Goal: Task Accomplishment & Management: Manage account settings

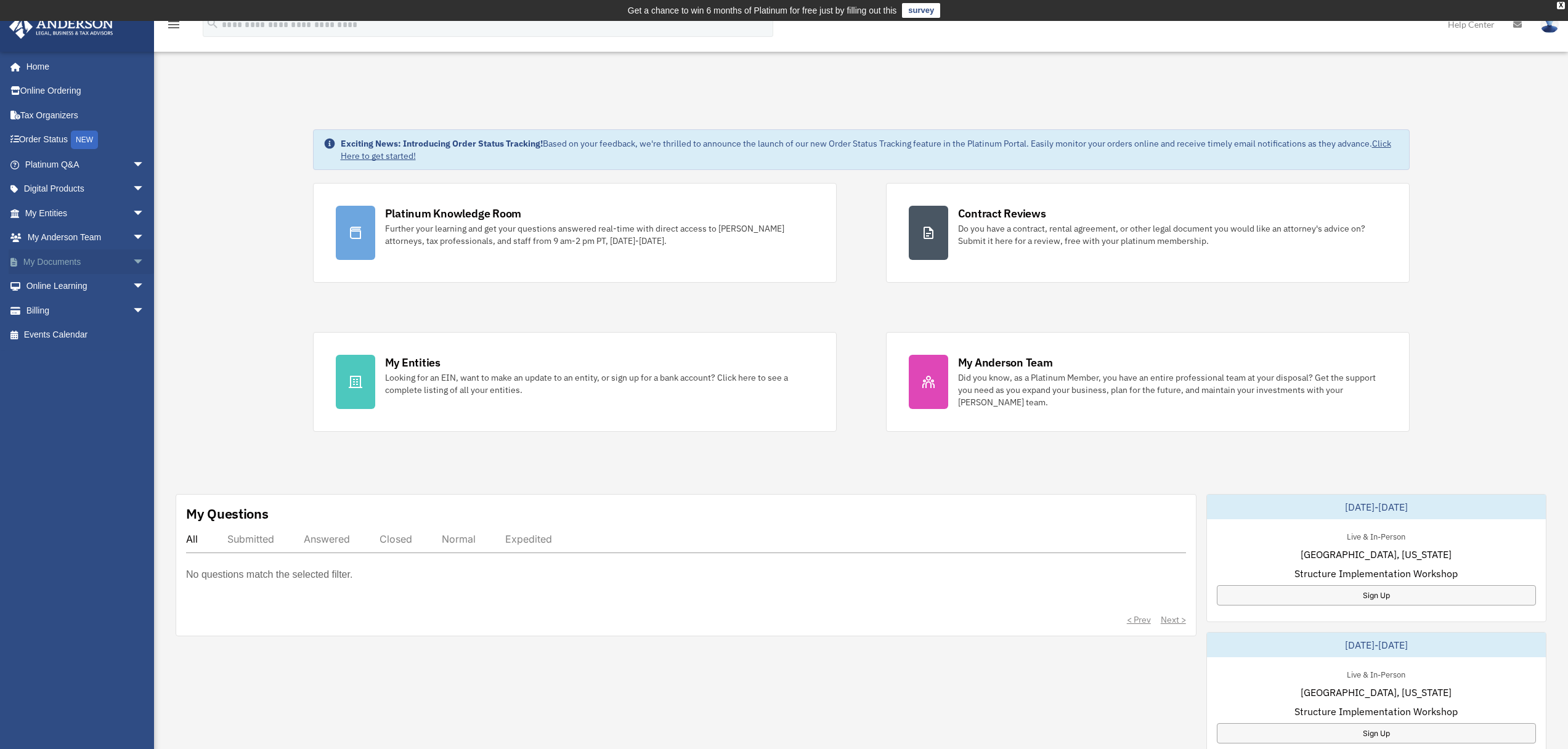
click at [46, 265] on link "My Documents arrow_drop_down" at bounding box center [86, 261] width 155 height 25
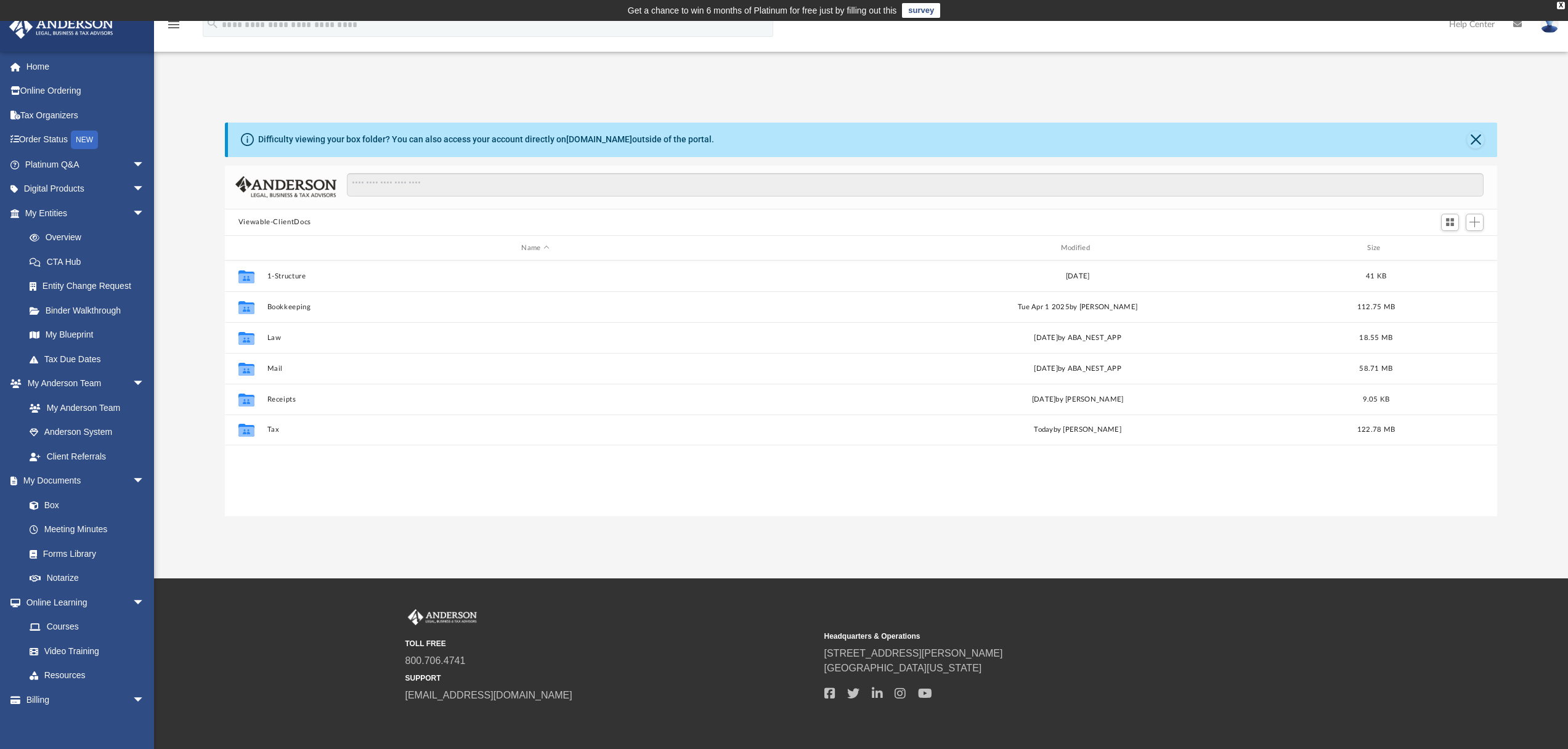
scroll to position [271, 1262]
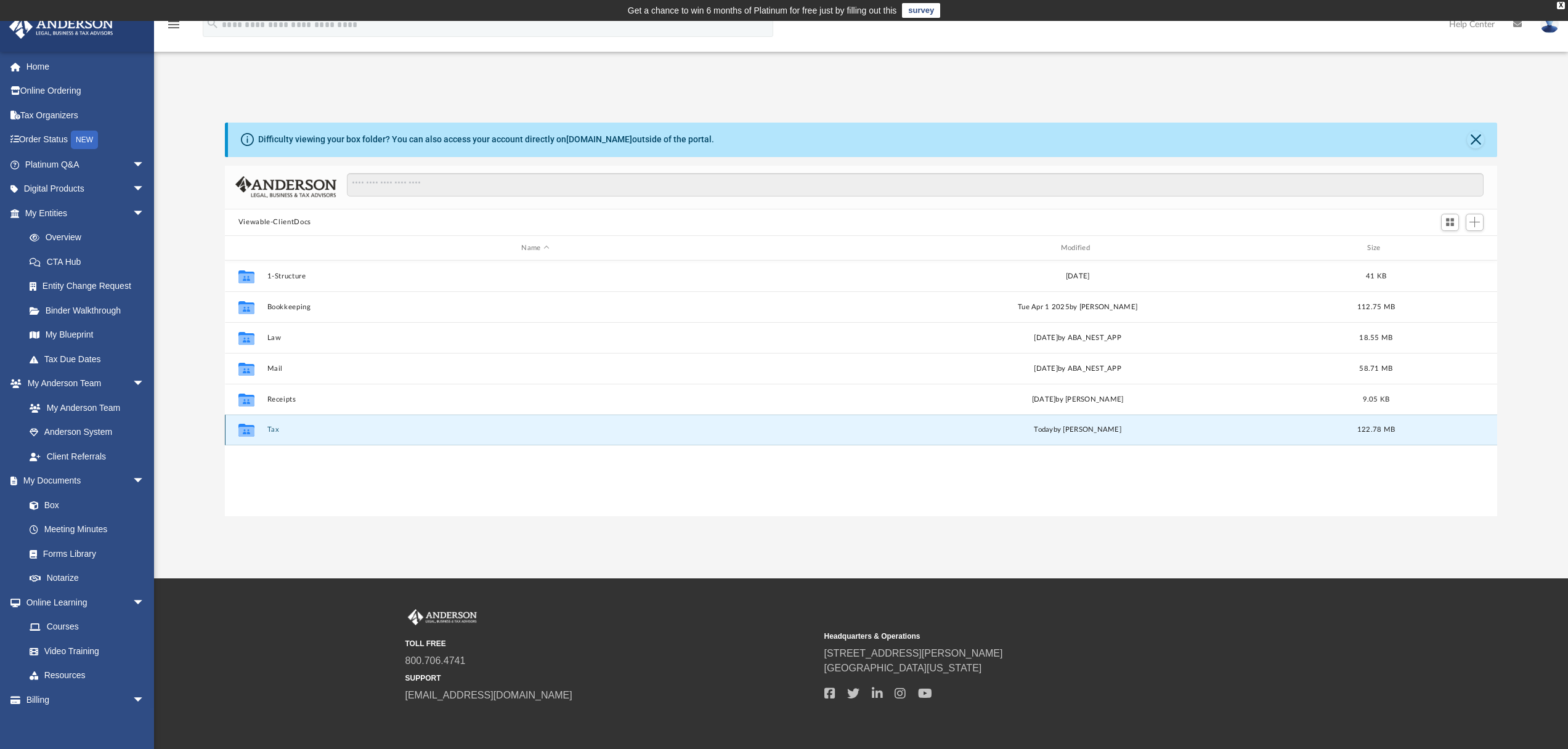
click at [273, 432] on button "Tax" at bounding box center [535, 430] width 536 height 8
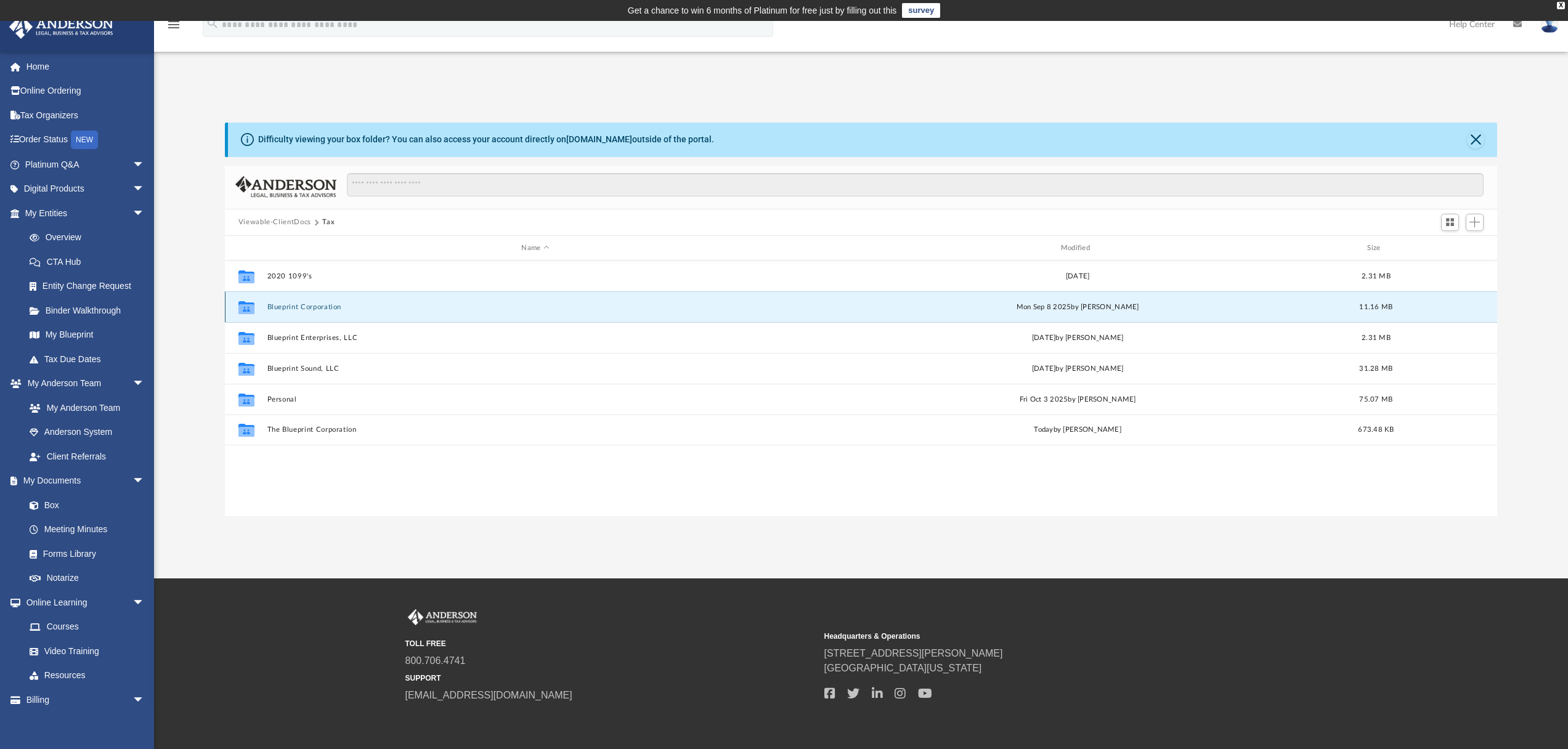
click at [292, 309] on button "Blueprint Corporation" at bounding box center [535, 306] width 536 height 8
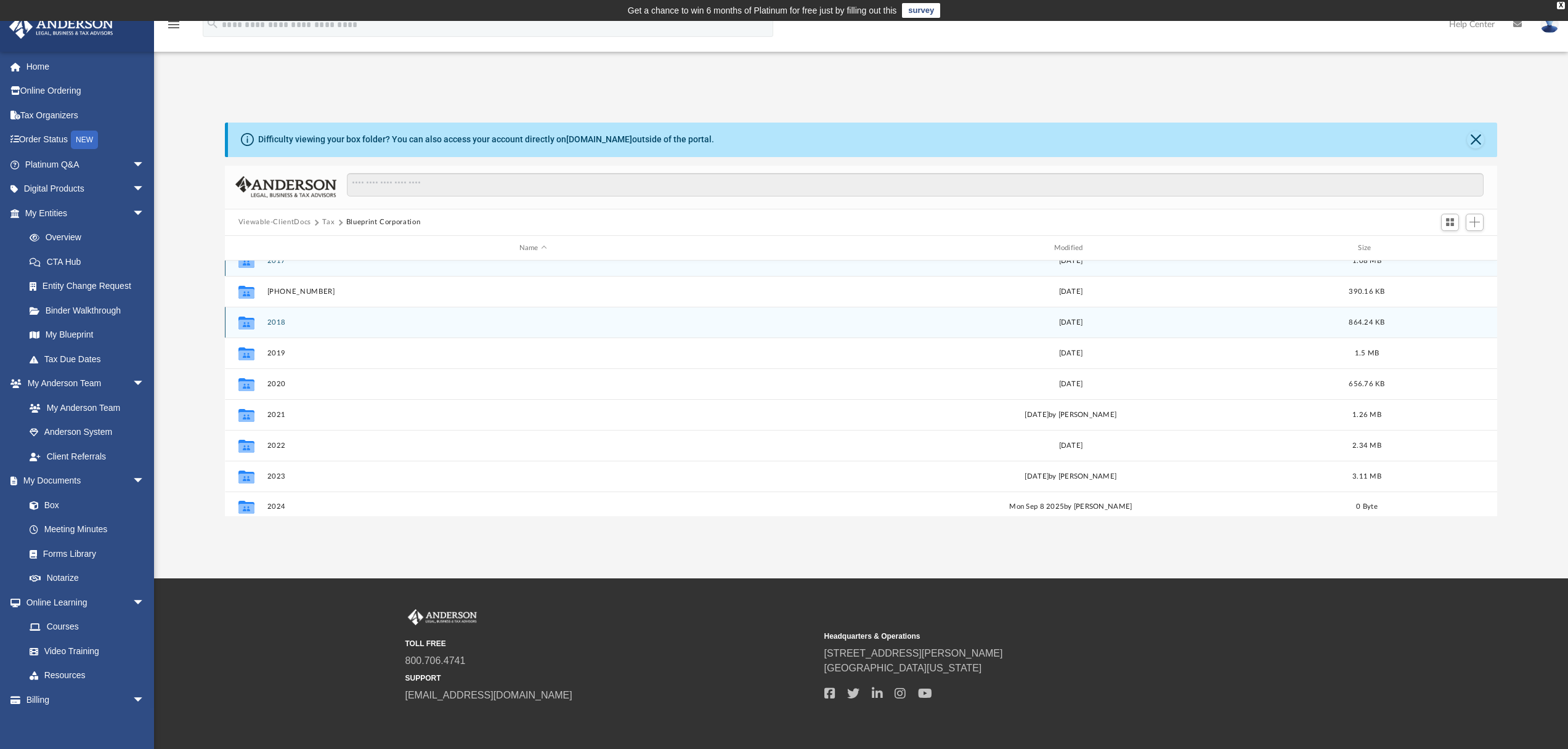
scroll to position [22, 0]
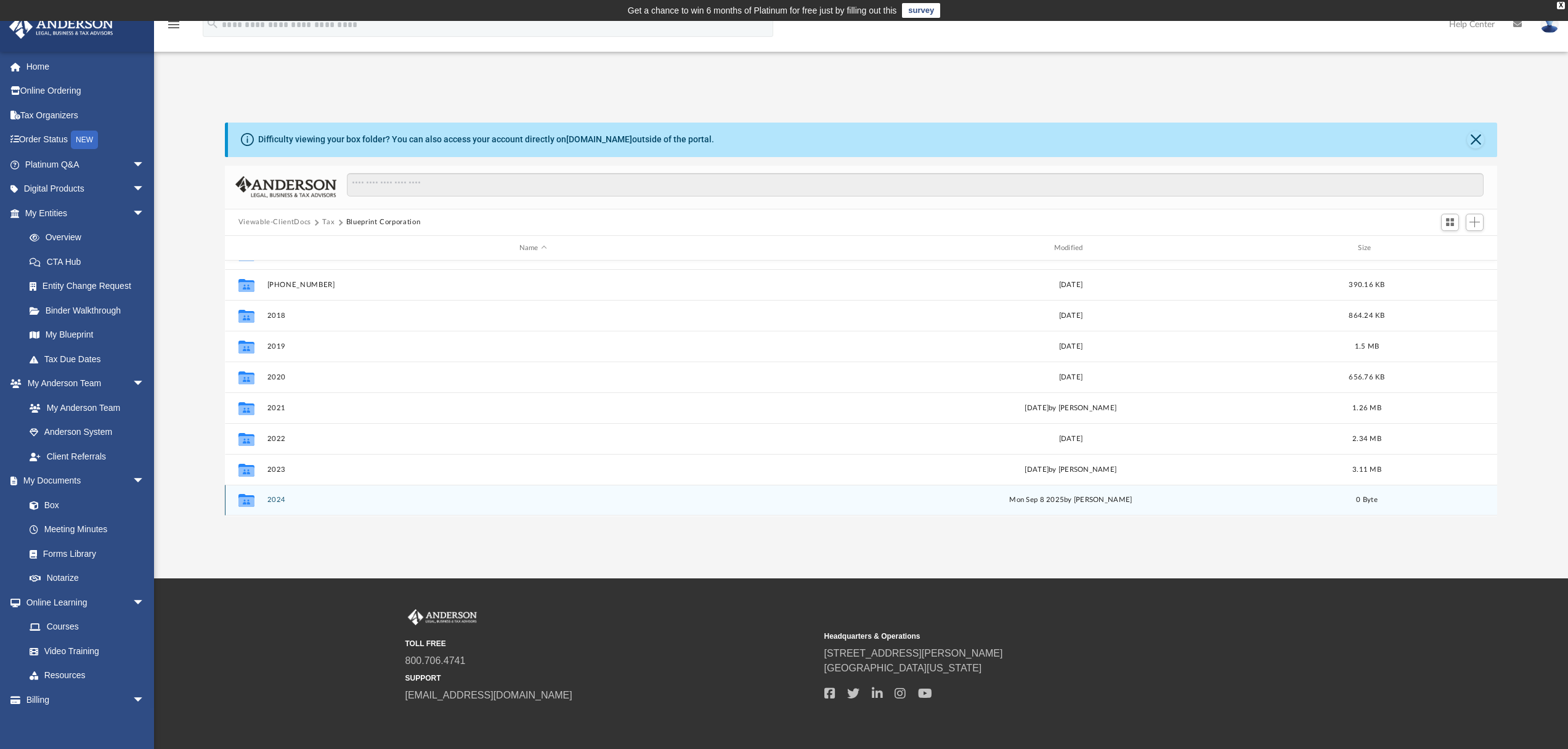
click at [281, 501] on button "2024" at bounding box center [533, 501] width 532 height 8
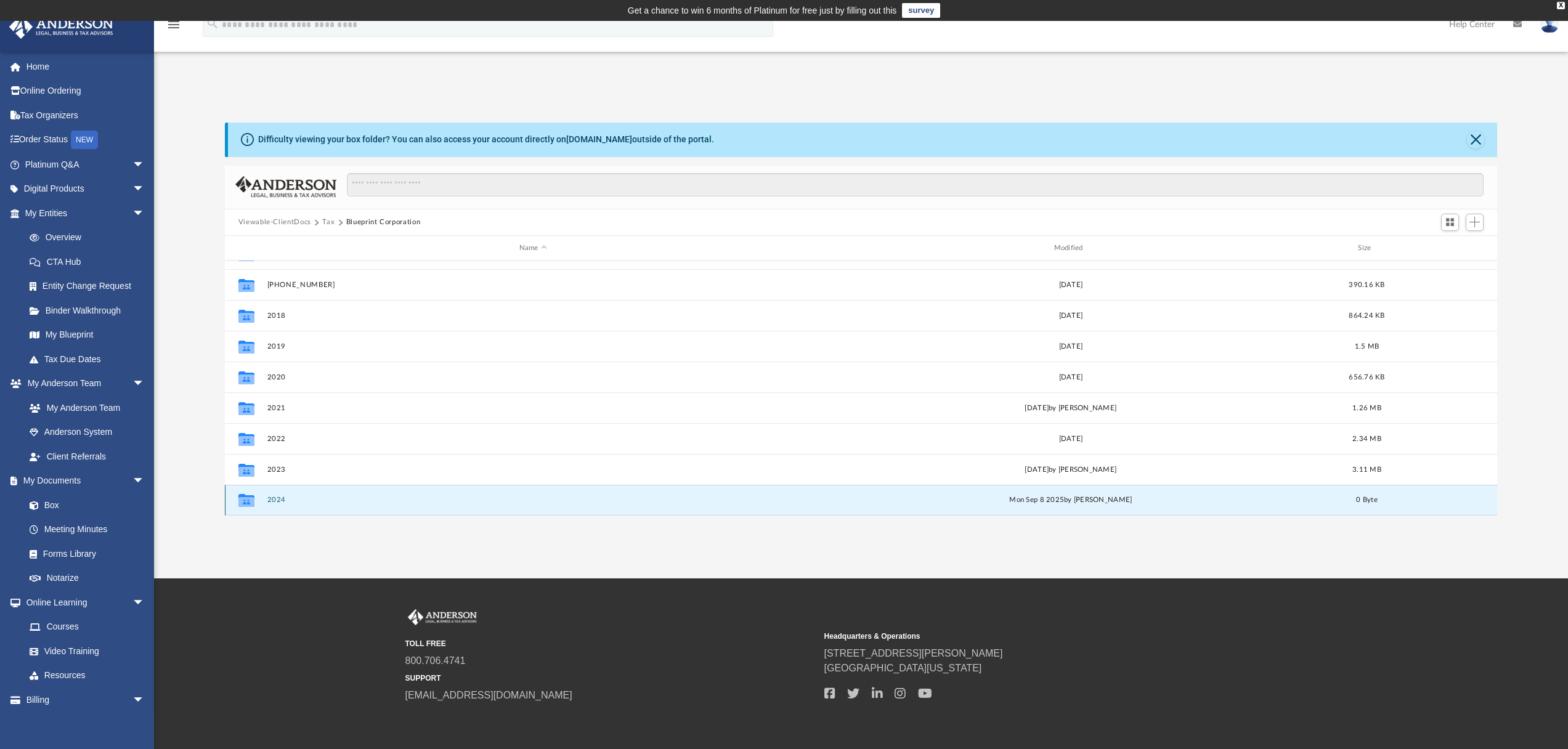
click at [281, 501] on button "2024" at bounding box center [533, 501] width 532 height 8
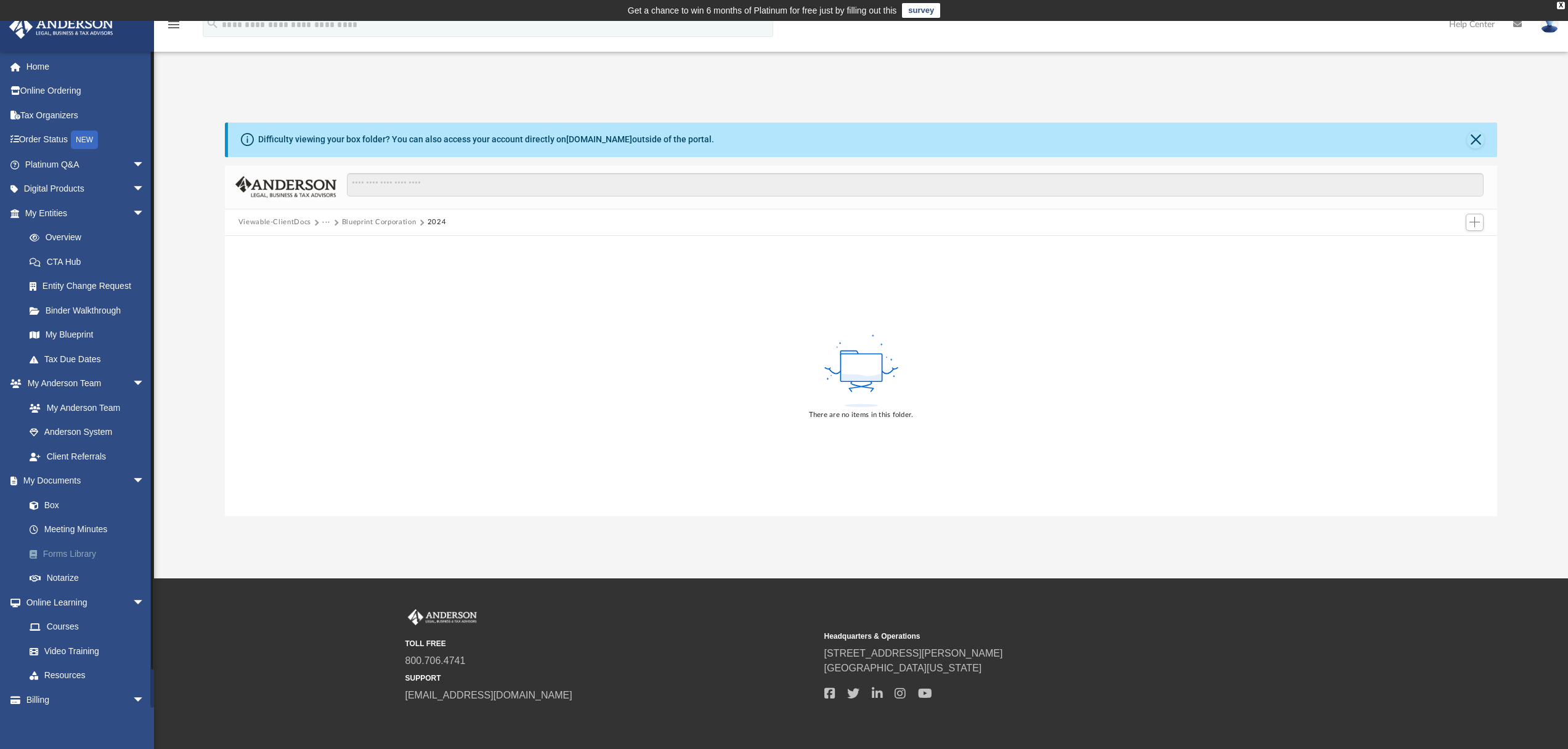
scroll to position [7, 0]
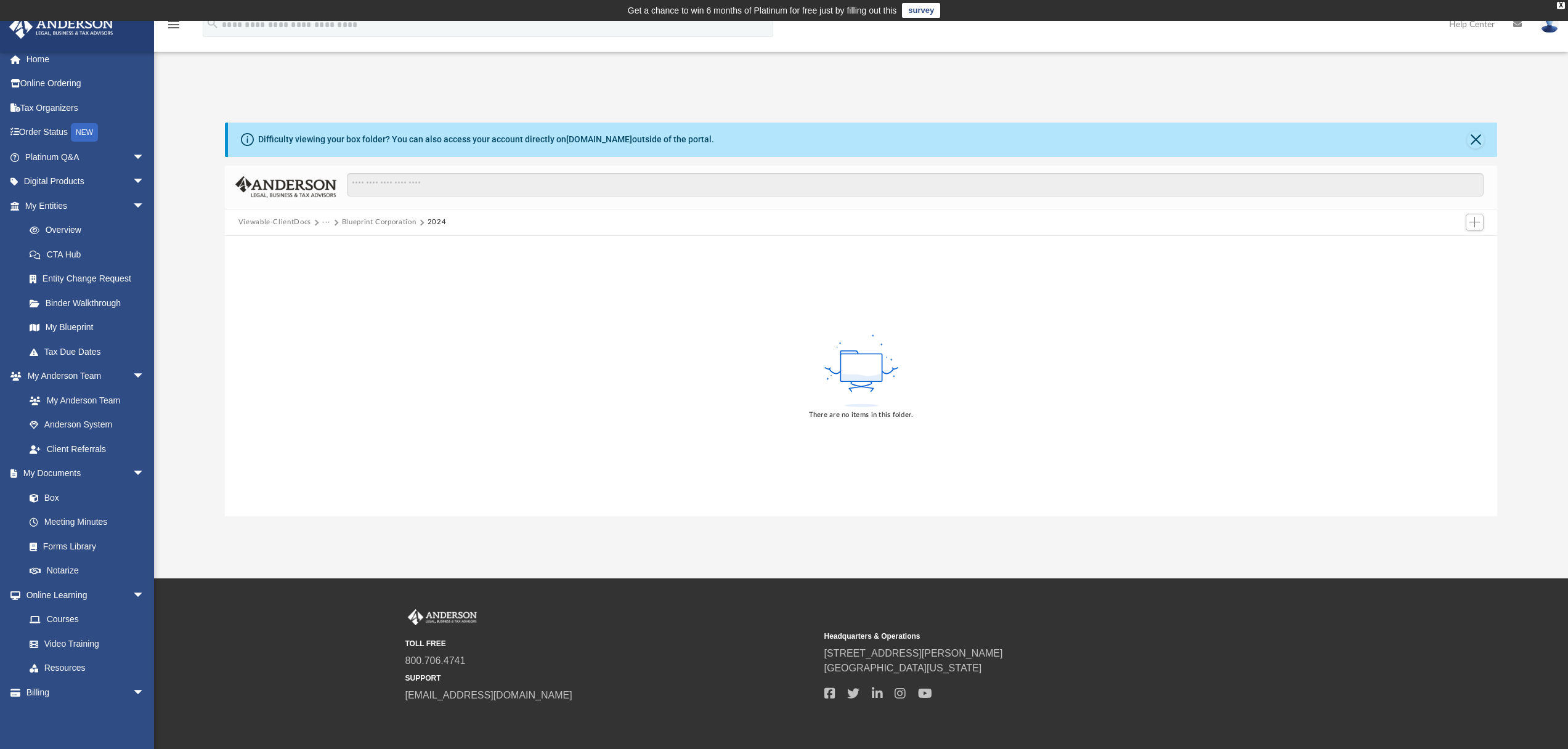
click at [730, 352] on div "There are no items in this folder." at bounding box center [860, 375] width 1273 height 280
click at [838, 382] on icon at bounding box center [860, 371] width 80 height 77
click at [1473, 219] on span "Add" at bounding box center [1473, 222] width 10 height 10
click at [1454, 250] on li "Upload" at bounding box center [1457, 248] width 40 height 13
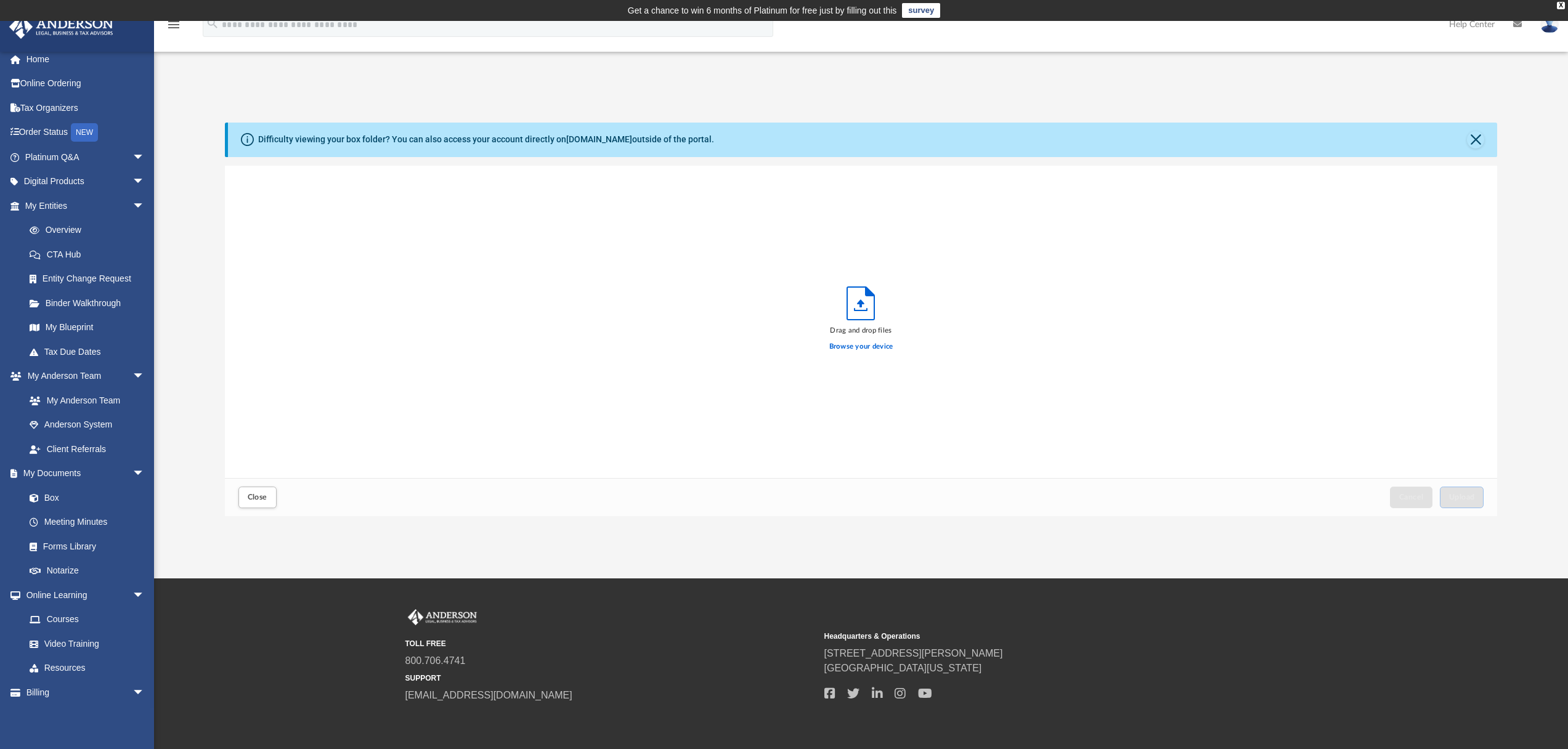
scroll to position [303, 1262]
click at [1453, 502] on button "Upload" at bounding box center [1461, 497] width 44 height 21
click at [422, 225] on div "Success! Your files have been uploaded. Select More Files" at bounding box center [860, 322] width 1273 height 313
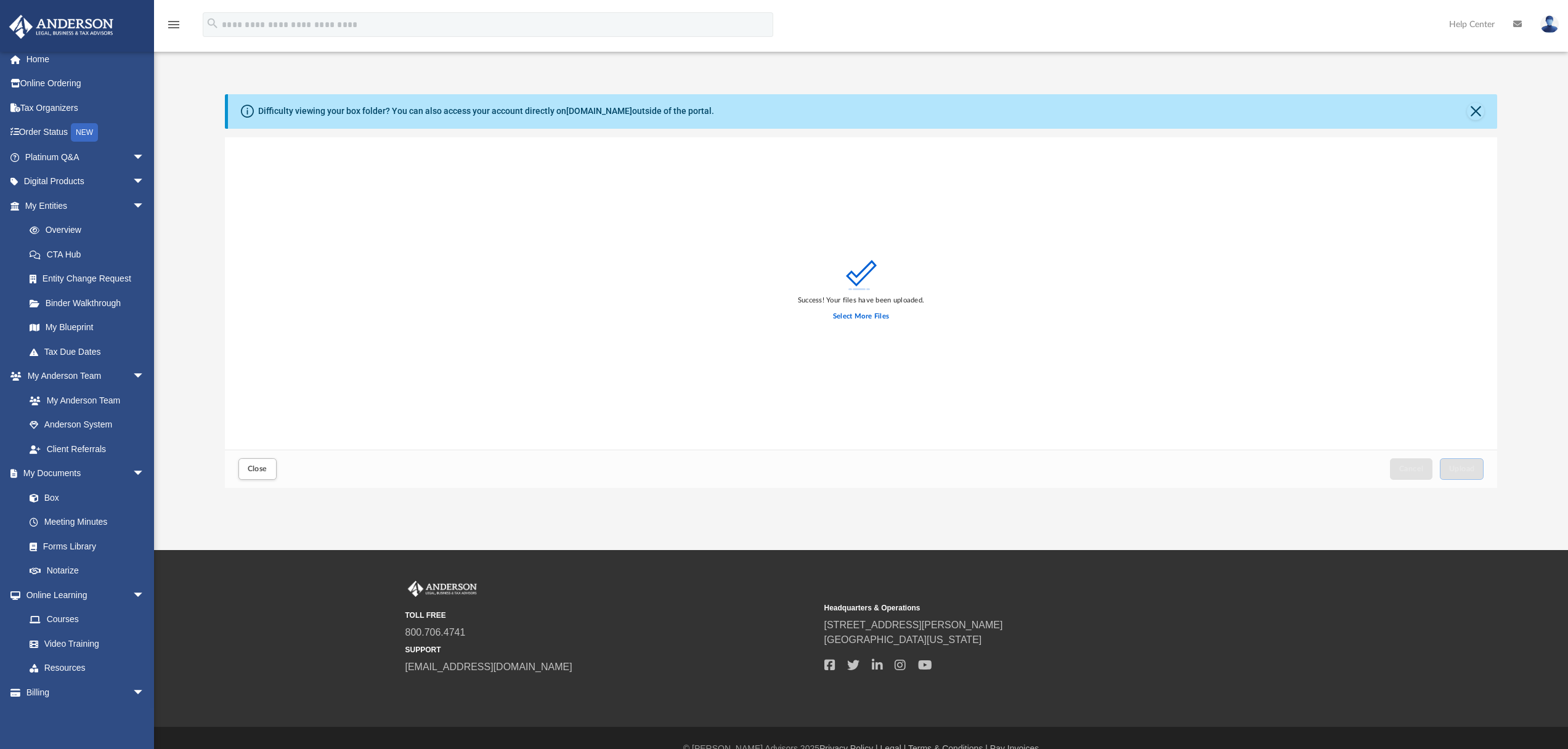
scroll to position [0, 0]
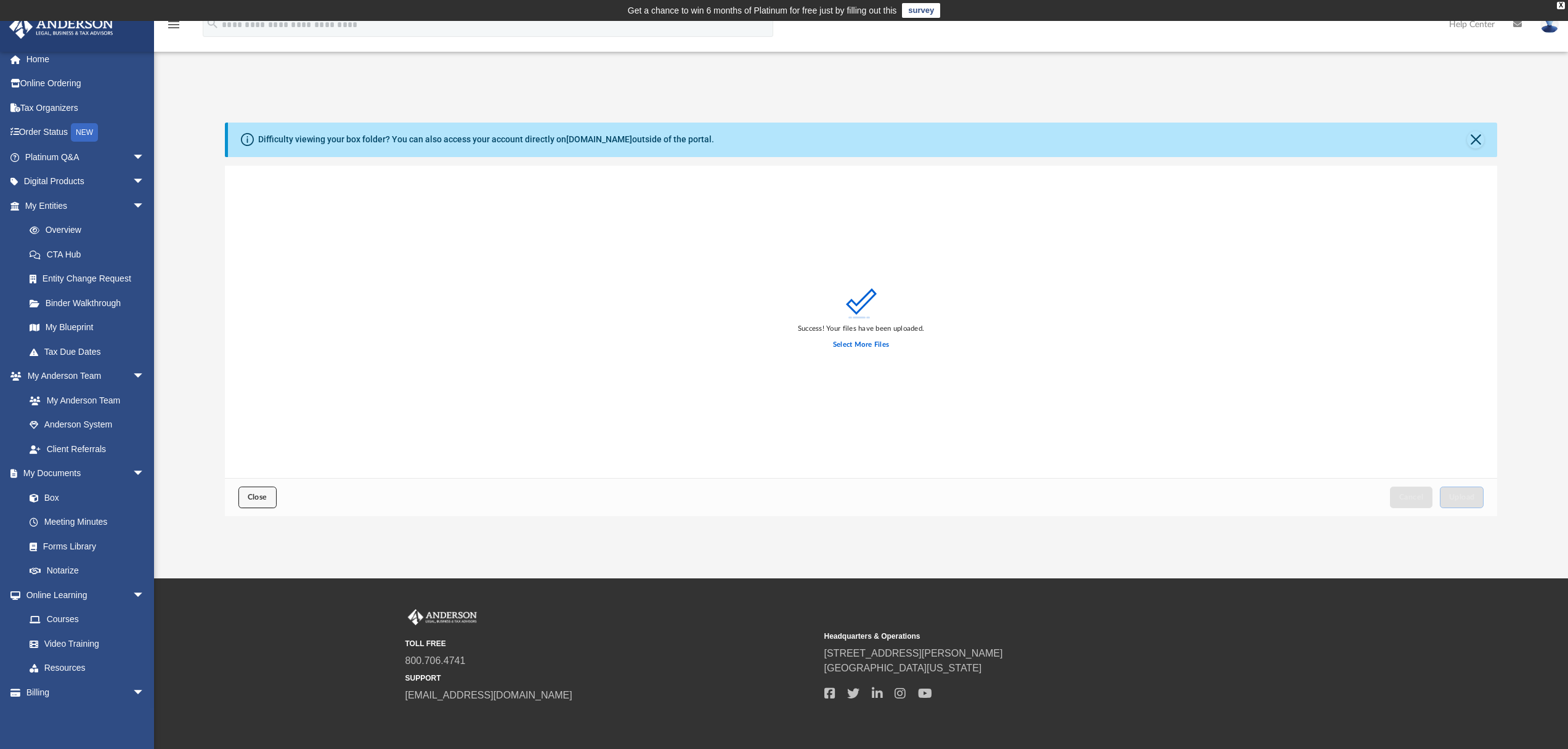
click at [250, 496] on span "Close" at bounding box center [257, 497] width 19 height 7
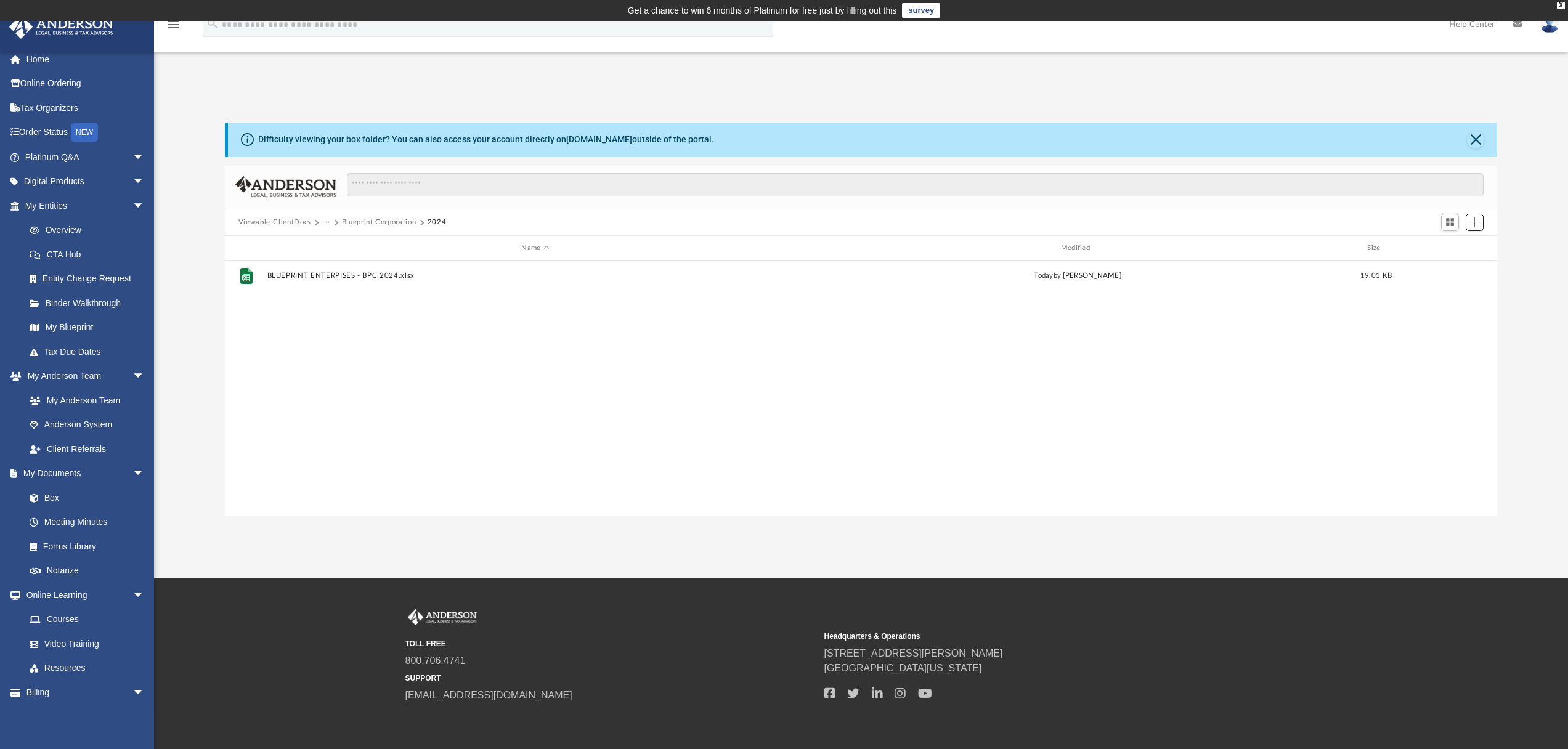
scroll to position [271, 1262]
